Goal: Find specific page/section: Find specific page/section

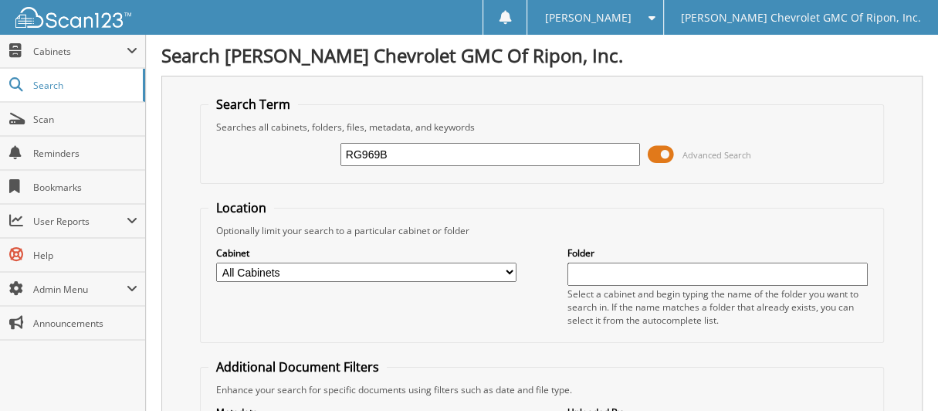
type input "RG969B"
click at [659, 146] on span at bounding box center [661, 154] width 26 height 23
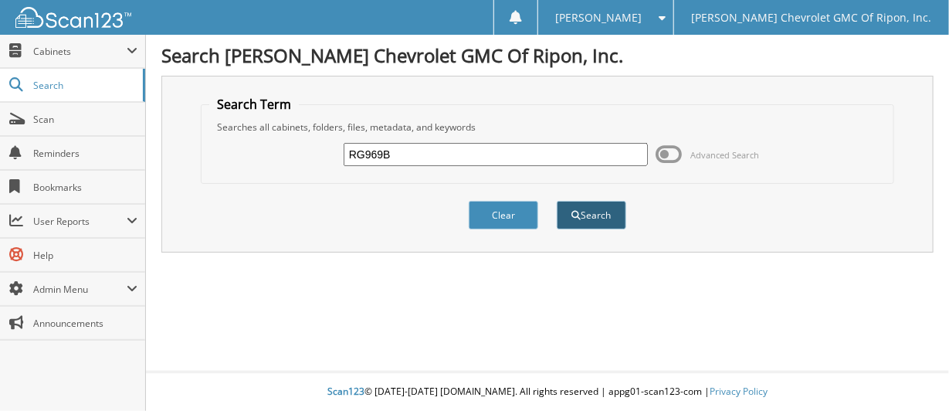
click at [608, 214] on button "Search" at bounding box center [591, 215] width 69 height 29
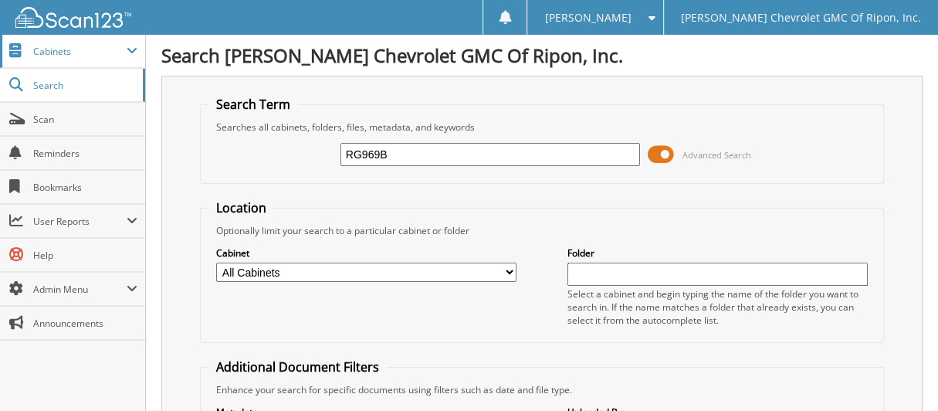
click at [104, 53] on span "Cabinets" at bounding box center [79, 51] width 93 height 13
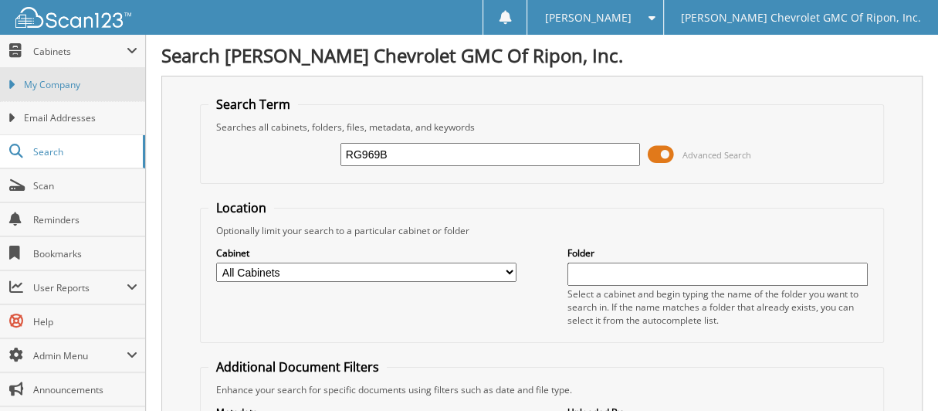
click at [104, 93] on link "My Company" at bounding box center [72, 84] width 145 height 33
